Goal: Information Seeking & Learning: Learn about a topic

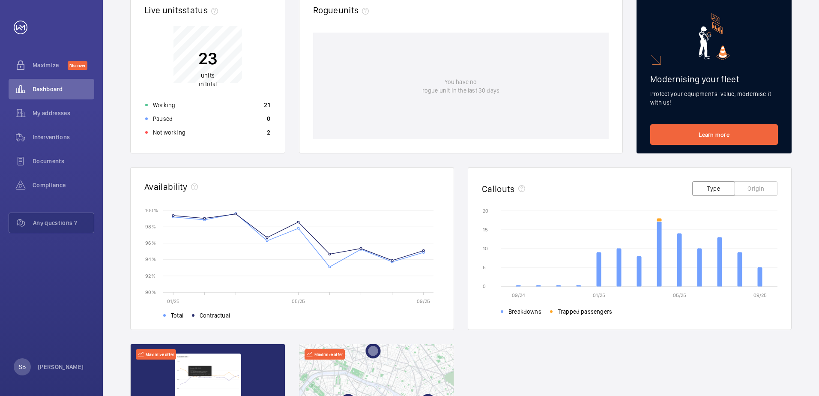
scroll to position [86, 0]
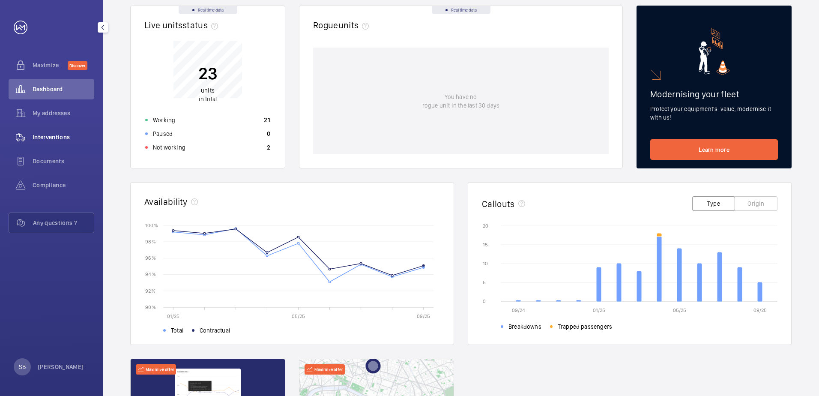
click at [62, 139] on span "Interventions" at bounding box center [64, 137] width 62 height 9
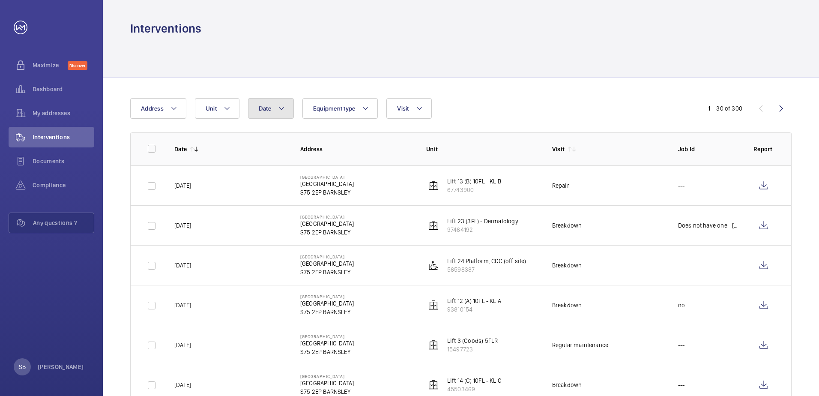
click at [279, 112] on mat-icon at bounding box center [281, 108] width 7 height 10
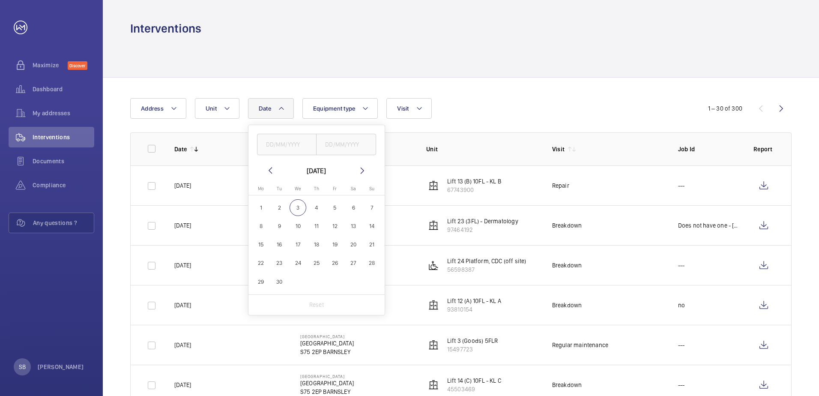
click at [269, 171] on mat-icon at bounding box center [270, 170] width 10 height 10
click at [313, 245] on span "17" at bounding box center [316, 244] width 17 height 17
type input "17/07/2025"
click at [315, 246] on span "17" at bounding box center [316, 244] width 17 height 17
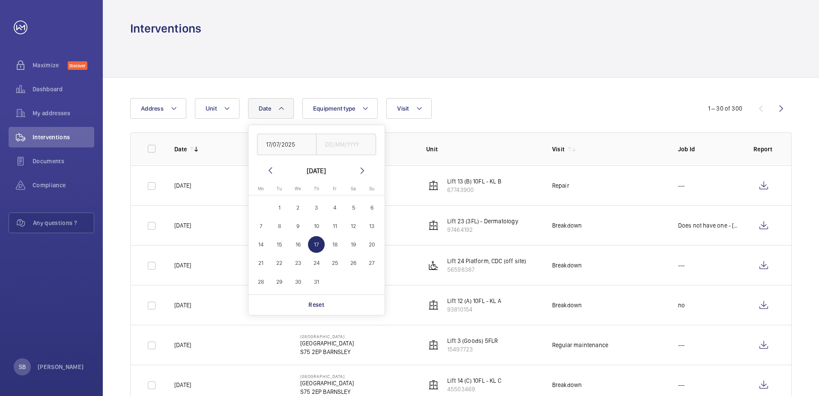
type input "17/07/2025"
click at [315, 246] on span "17" at bounding box center [316, 244] width 17 height 17
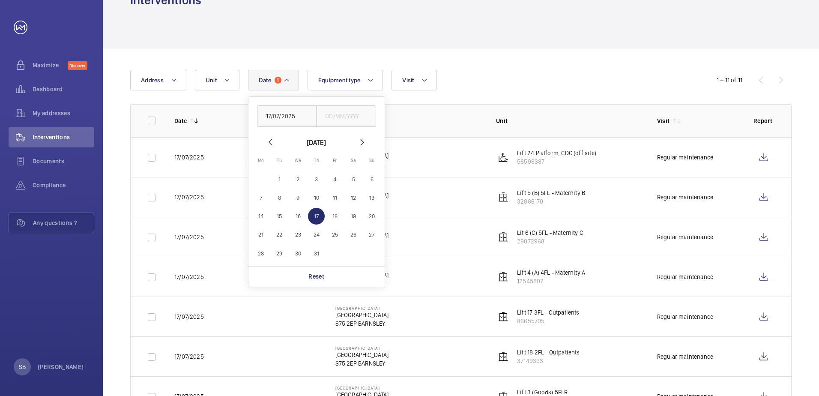
scroll to position [43, 0]
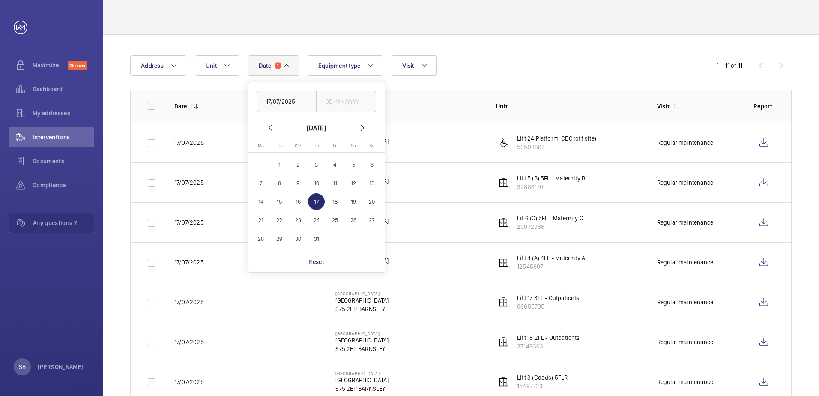
click at [520, 66] on div "Date 1 [DATE] [DATE] [DATE] Mo [DATE] Tu [DATE] We [DATE] Th [DATE] Fr [DATE] S…" at bounding box center [409, 65] width 559 height 21
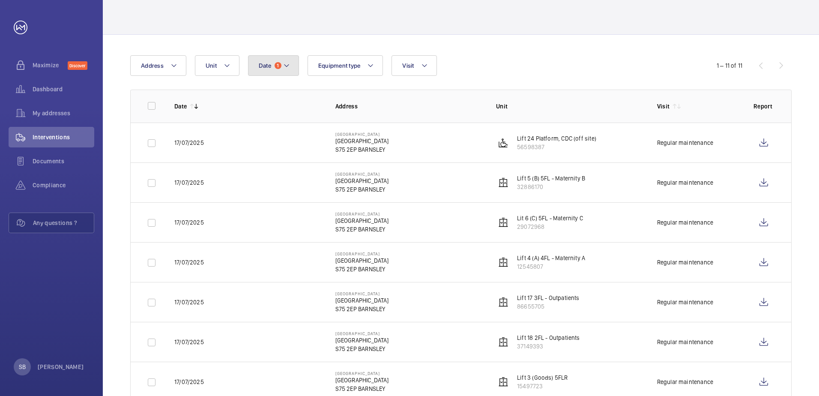
click at [263, 67] on span "Date" at bounding box center [265, 65] width 12 height 7
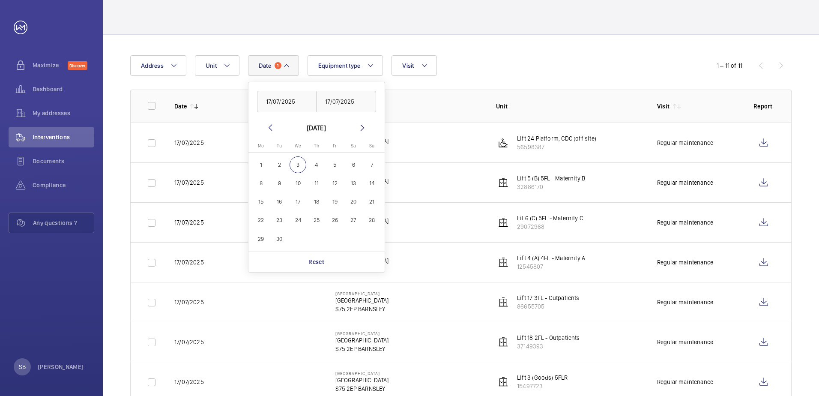
click at [270, 126] on mat-icon at bounding box center [270, 128] width 10 height 10
click at [329, 99] on input "17/07/2025" at bounding box center [346, 101] width 60 height 21
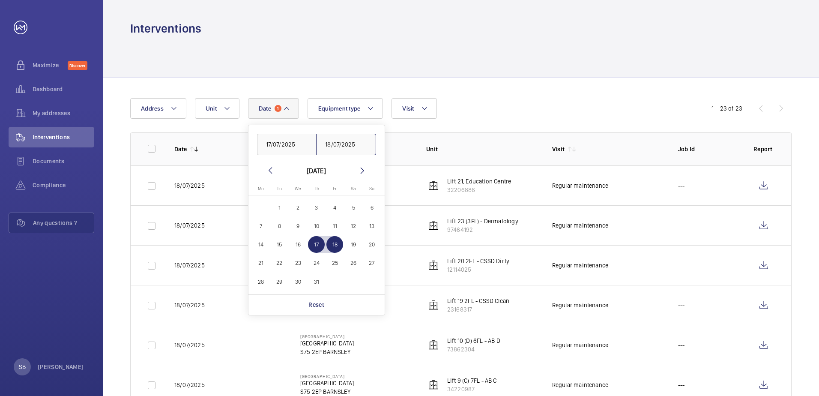
type input "18/07/2025"
click at [516, 73] on div at bounding box center [460, 56] width 661 height 41
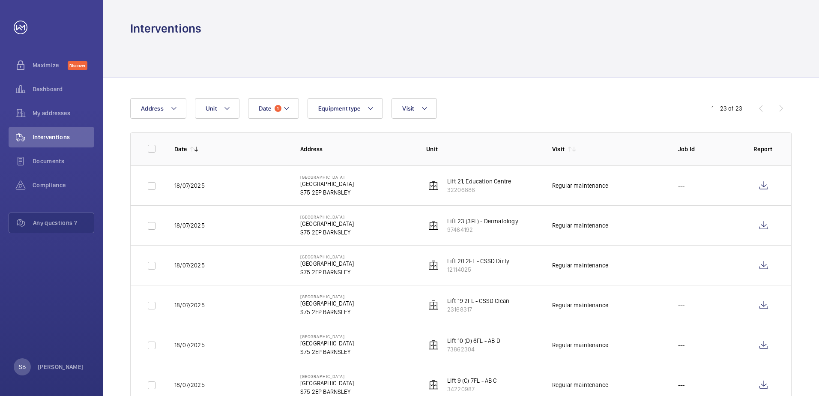
click at [577, 143] on th "Visit" at bounding box center [601, 148] width 126 height 33
click at [400, 108] on button "Visit" at bounding box center [413, 108] width 45 height 21
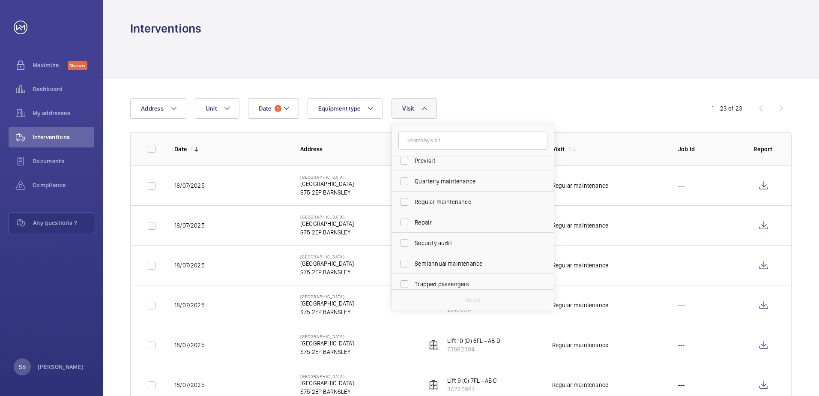
scroll to position [134, 0]
click at [439, 197] on span "Regular maintenance" at bounding box center [474, 196] width 118 height 9
click at [413, 197] on input "Regular maintenance" at bounding box center [404, 196] width 17 height 17
checkbox input "true"
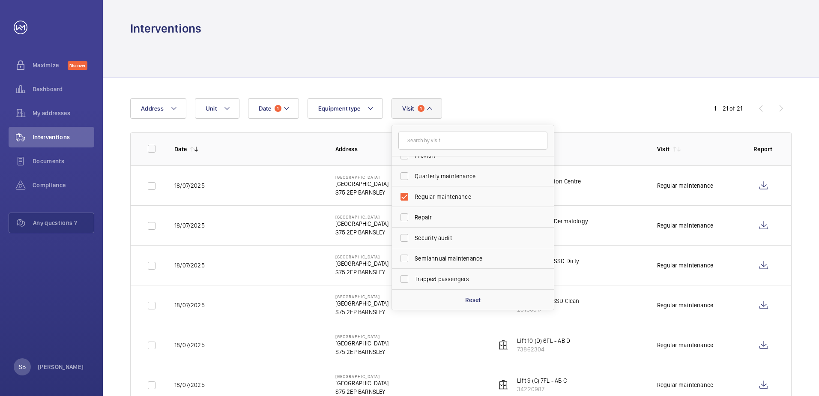
click at [517, 111] on div "Date 1 Address Unit Equipment type Visit 1 Annual maintenance Breakdown Client …" at bounding box center [409, 108] width 559 height 21
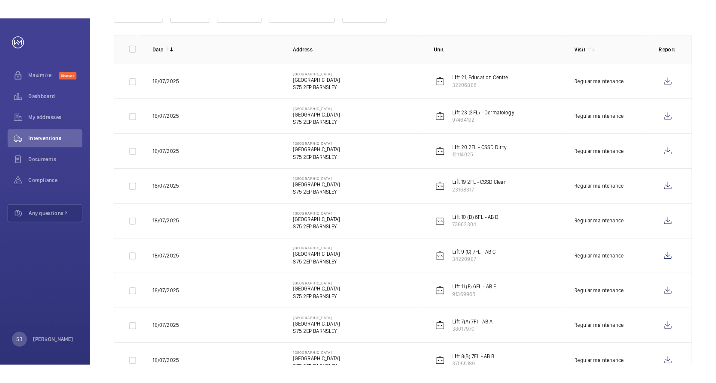
scroll to position [129, 0]
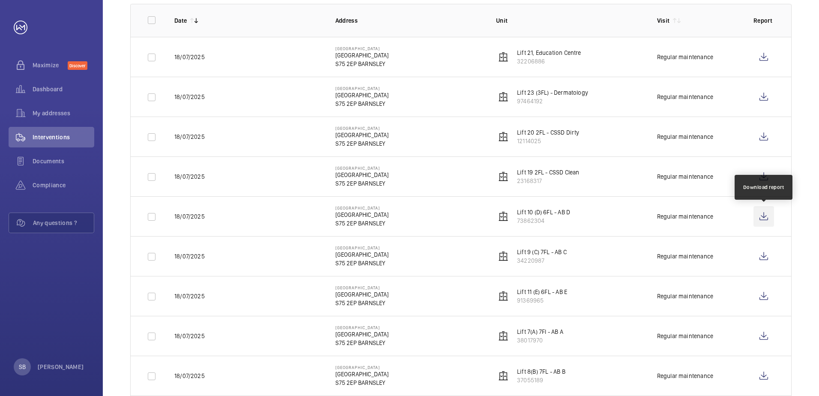
click at [766, 220] on wm-front-icon-button at bounding box center [763, 216] width 21 height 21
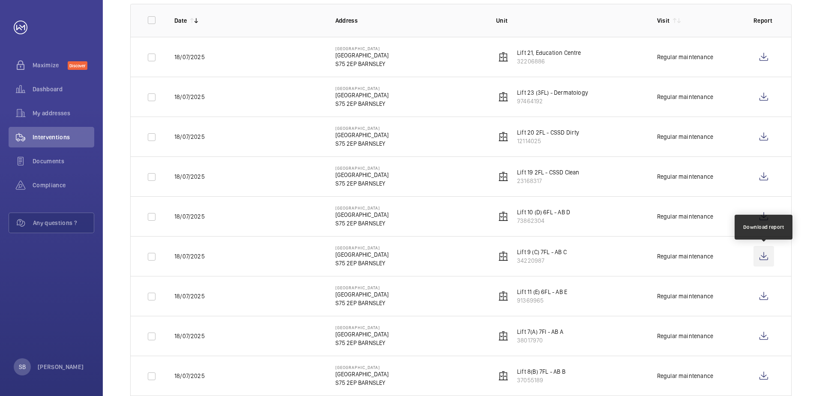
click at [760, 259] on wm-front-icon-button at bounding box center [763, 256] width 21 height 21
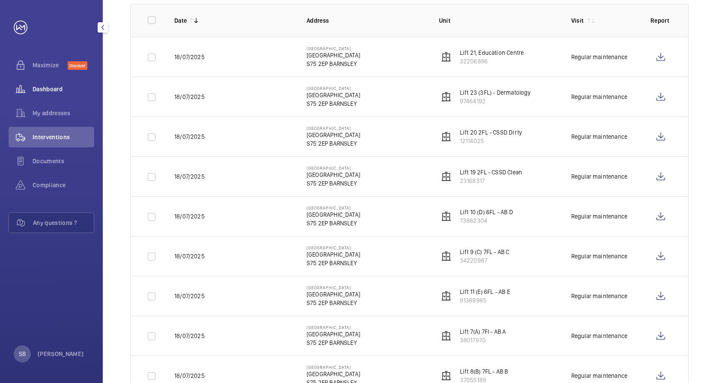
click at [47, 88] on span "Dashboard" at bounding box center [64, 89] width 62 height 9
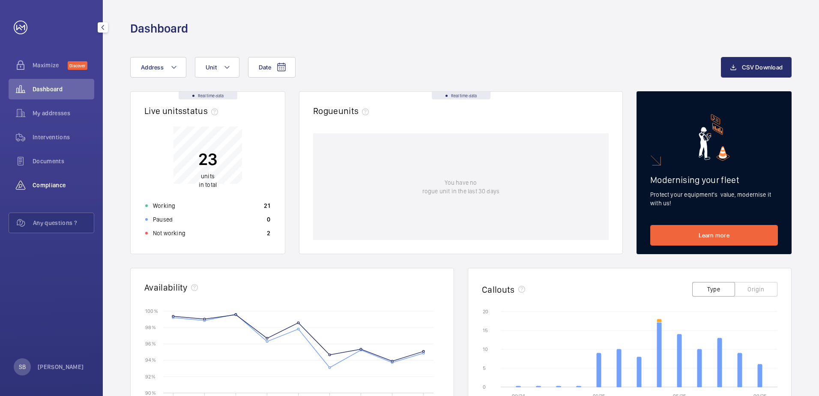
click at [50, 183] on span "Compliance" at bounding box center [64, 185] width 62 height 9
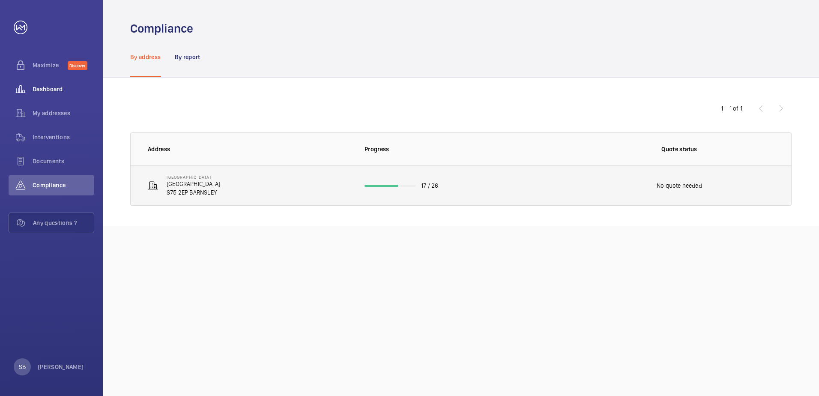
click at [231, 190] on td "[GEOGRAPHIC_DATA] [GEOGRAPHIC_DATA] [GEOGRAPHIC_DATA]" at bounding box center [241, 185] width 220 height 40
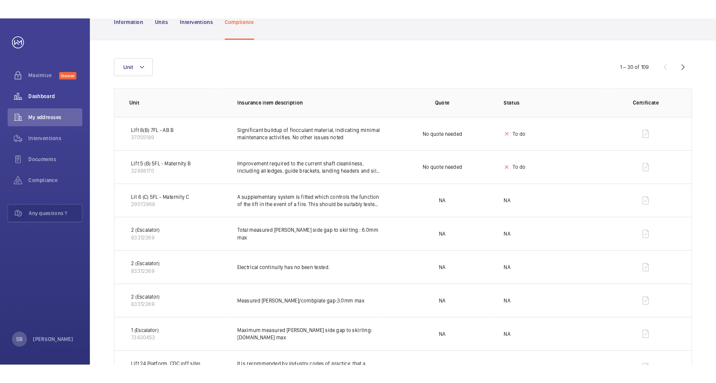
scroll to position [43, 0]
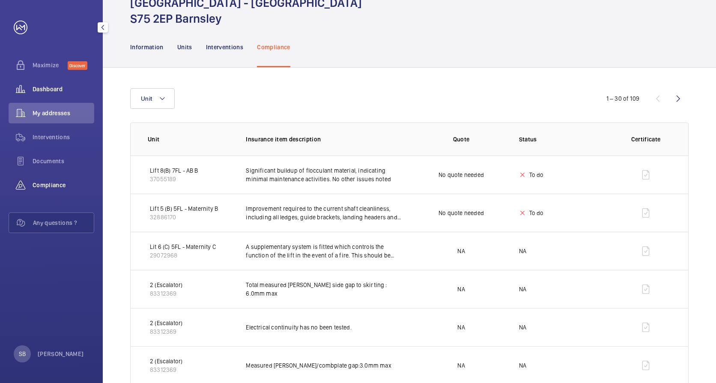
click at [48, 185] on span "Compliance" at bounding box center [64, 185] width 62 height 9
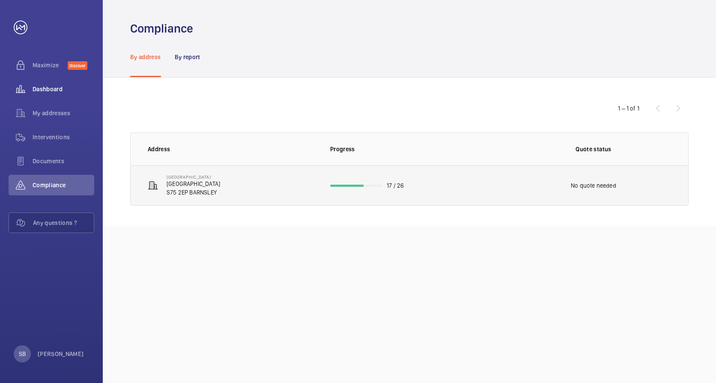
click at [275, 188] on td "[GEOGRAPHIC_DATA] [GEOGRAPHIC_DATA] [GEOGRAPHIC_DATA]" at bounding box center [224, 185] width 186 height 40
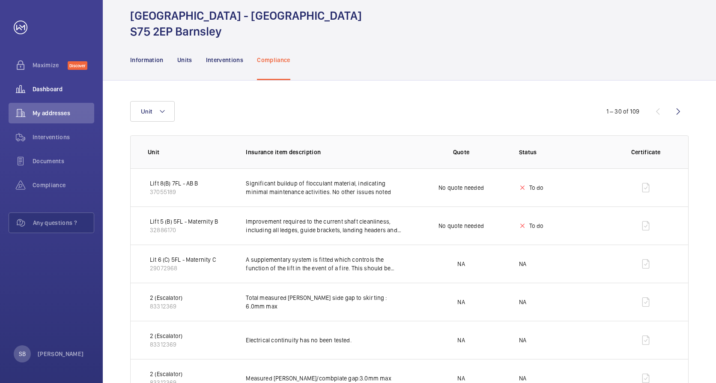
scroll to position [43, 0]
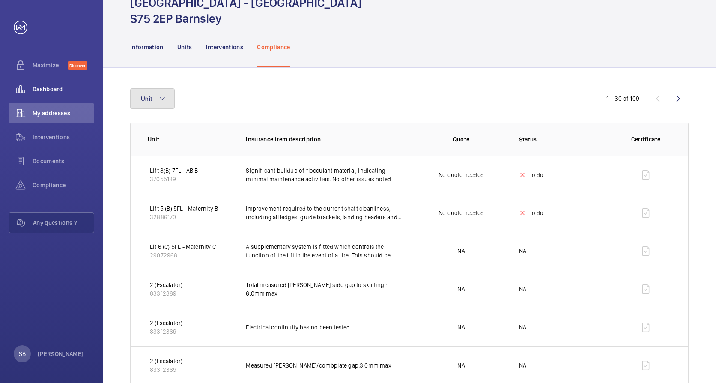
click at [159, 97] on mat-icon at bounding box center [162, 98] width 7 height 10
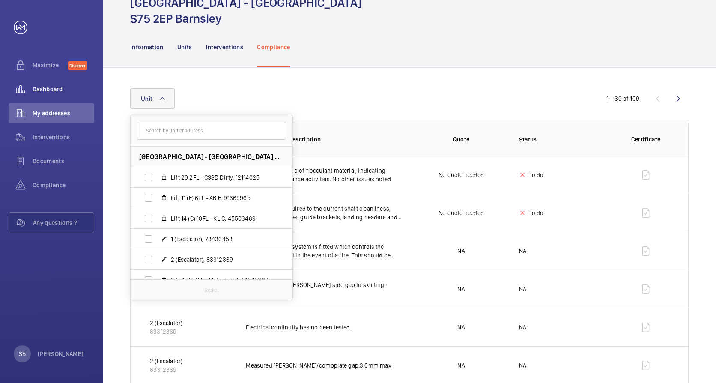
click at [158, 97] on button "Unit" at bounding box center [152, 98] width 45 height 21
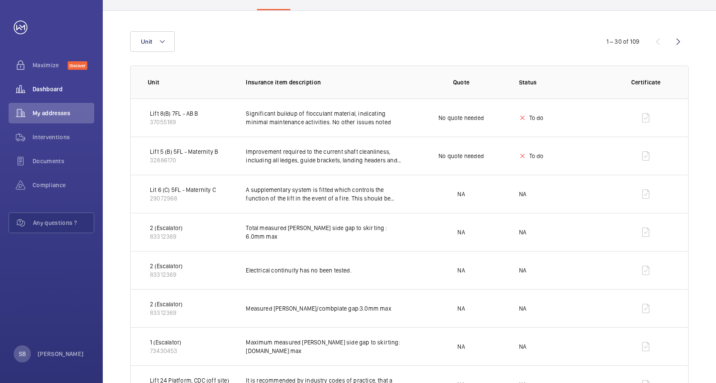
scroll to position [86, 0]
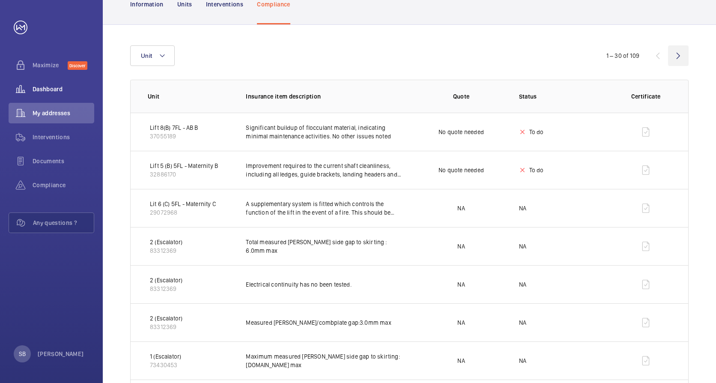
click at [679, 59] on wm-front-icon-button at bounding box center [678, 55] width 21 height 21
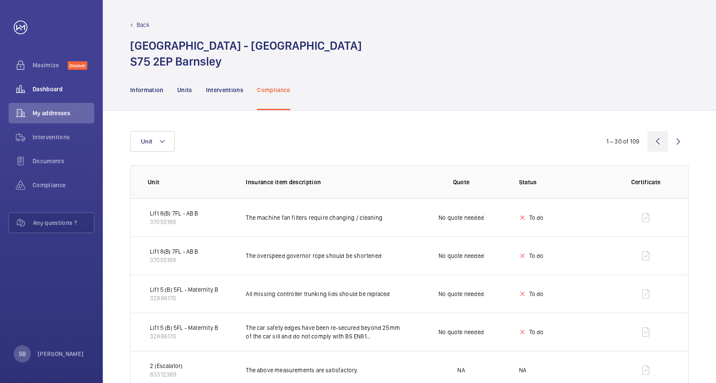
click at [659, 146] on wm-front-icon-button at bounding box center [658, 141] width 21 height 21
click at [660, 138] on wm-front-icon-button at bounding box center [658, 141] width 21 height 21
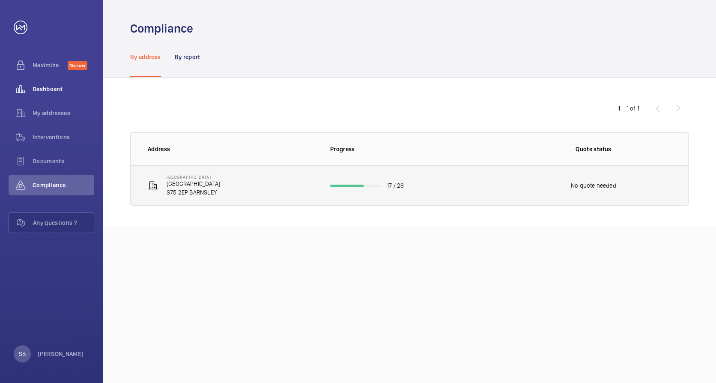
click at [369, 180] on td "17 / 26" at bounding box center [410, 185] width 186 height 40
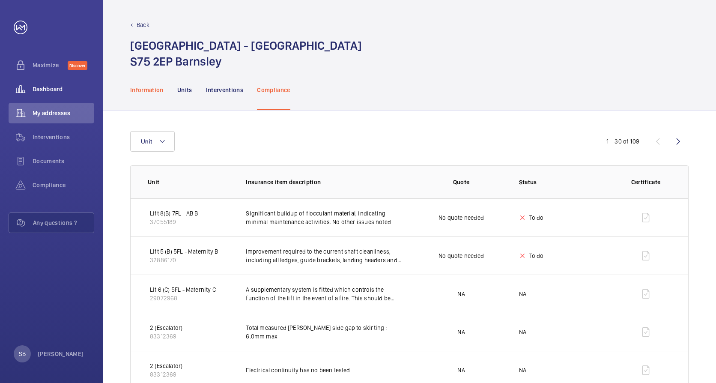
click at [153, 89] on p "Information" at bounding box center [146, 90] width 33 height 9
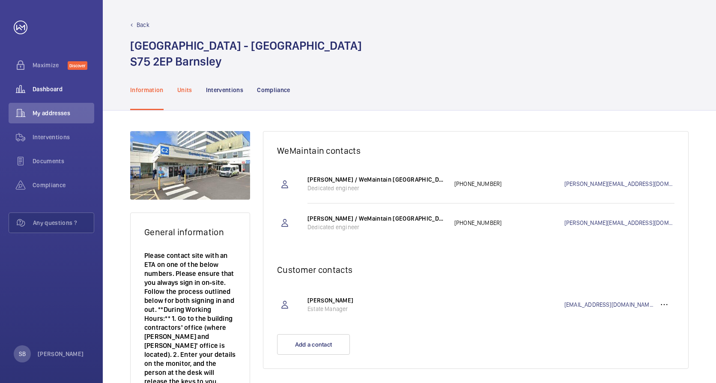
click at [186, 92] on p "Units" at bounding box center [184, 90] width 15 height 9
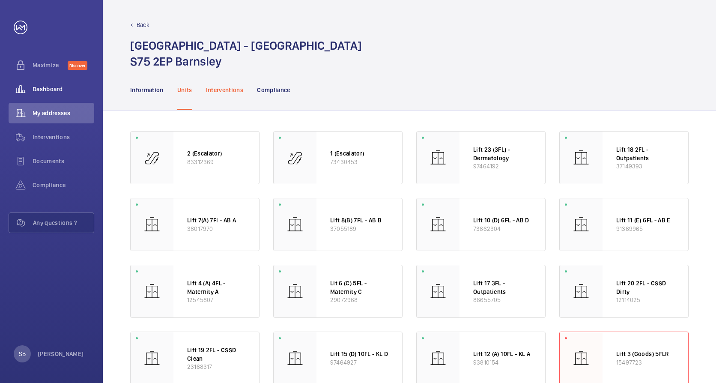
click at [226, 89] on p "Interventions" at bounding box center [225, 90] width 38 height 9
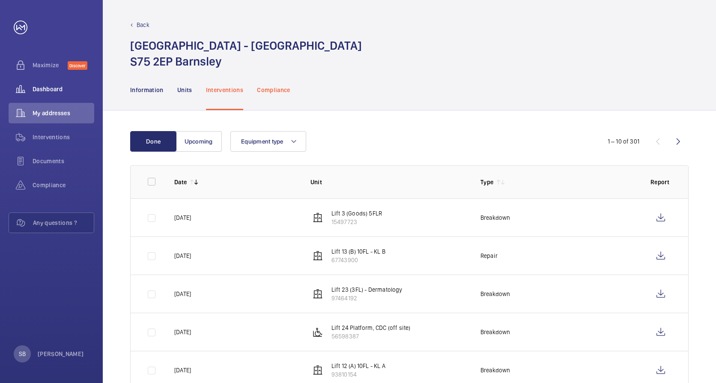
click at [274, 89] on p "Compliance" at bounding box center [273, 90] width 33 height 9
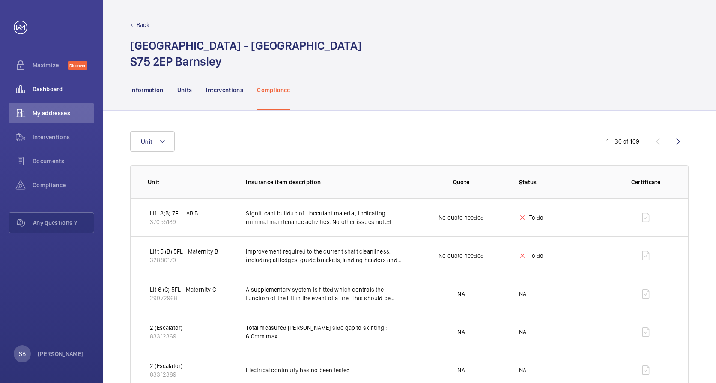
click at [496, 34] on div "Back [GEOGRAPHIC_DATA] - [GEOGRAPHIC_DATA] [GEOGRAPHIC_DATA]" at bounding box center [409, 45] width 559 height 49
